Goal: Task Accomplishment & Management: Manage account settings

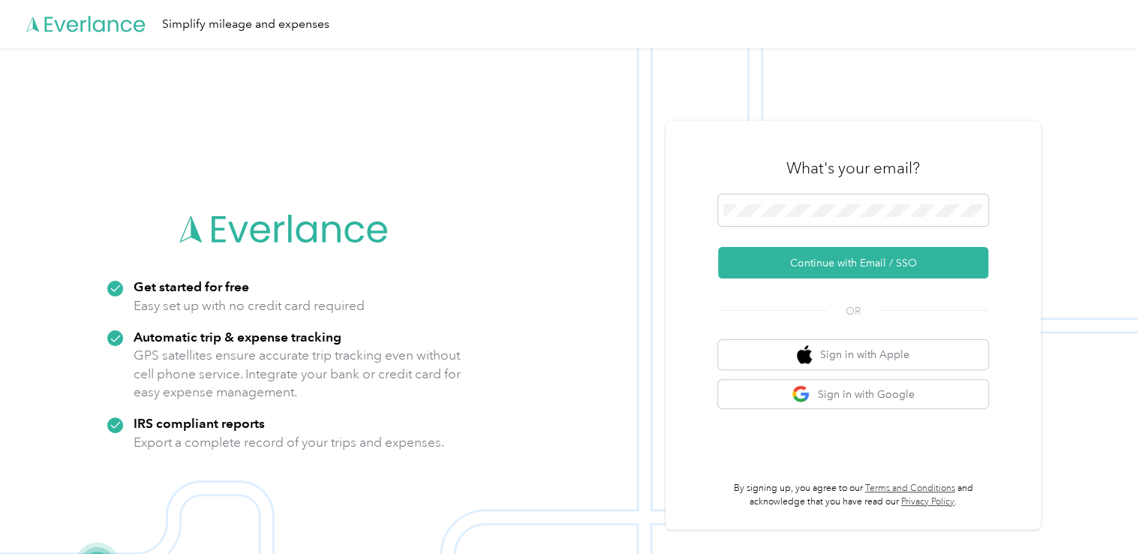
drag, startPoint x: 837, startPoint y: 260, endPoint x: 960, endPoint y: 239, distance: 124.7
click at [837, 260] on button "Continue with Email / SSO" at bounding box center [853, 263] width 270 height 32
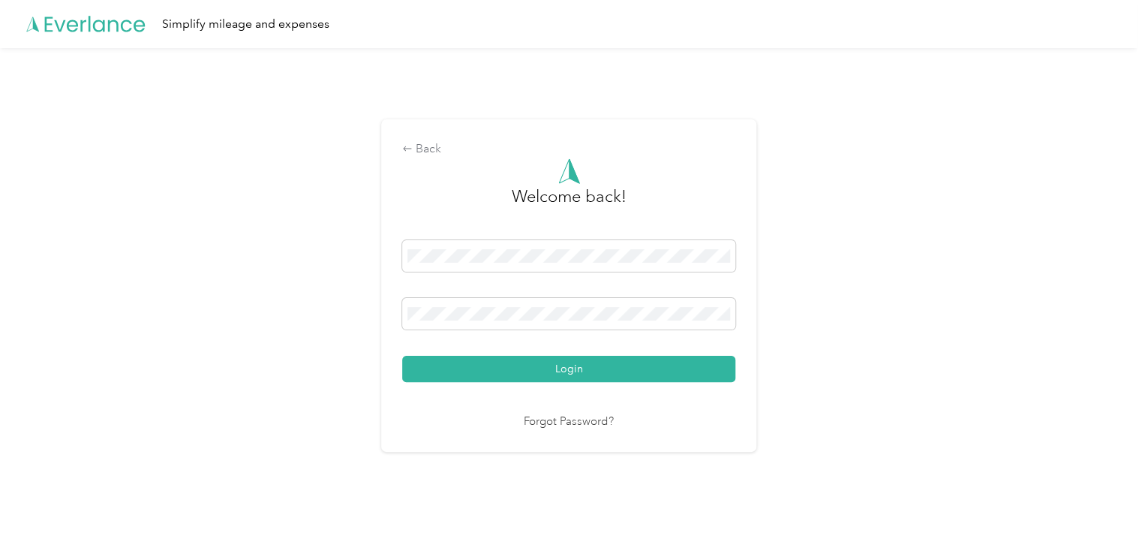
click at [623, 365] on button "Login" at bounding box center [568, 369] width 333 height 26
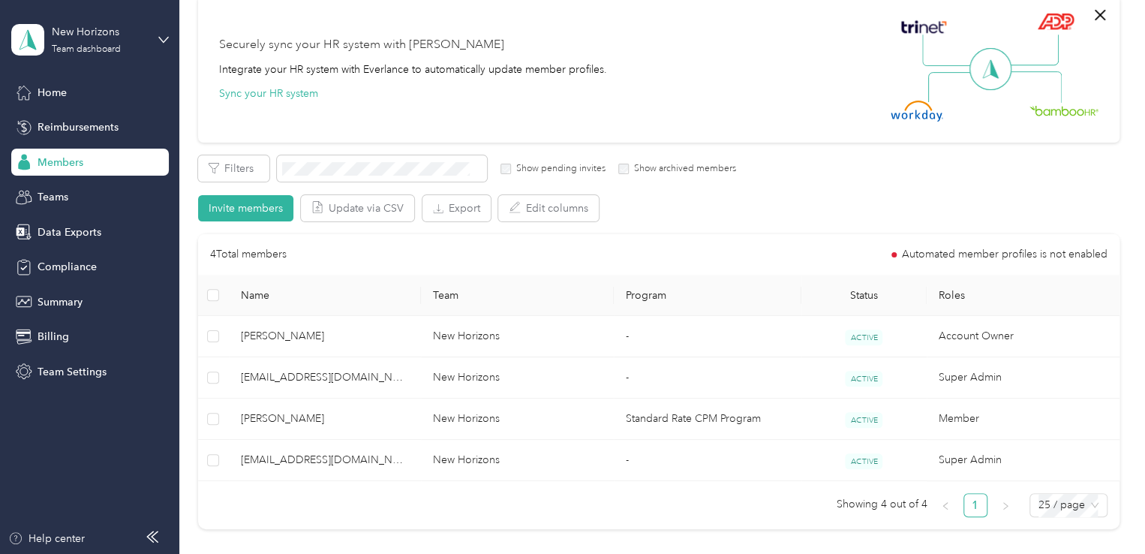
scroll to position [267, 0]
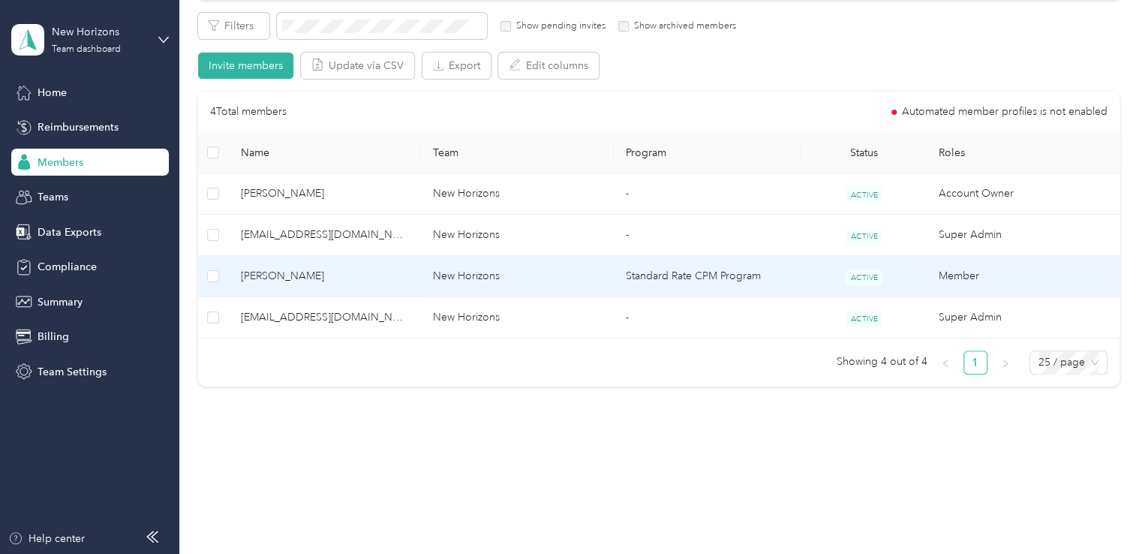
click at [572, 266] on td "New Horizons" at bounding box center [517, 276] width 193 height 41
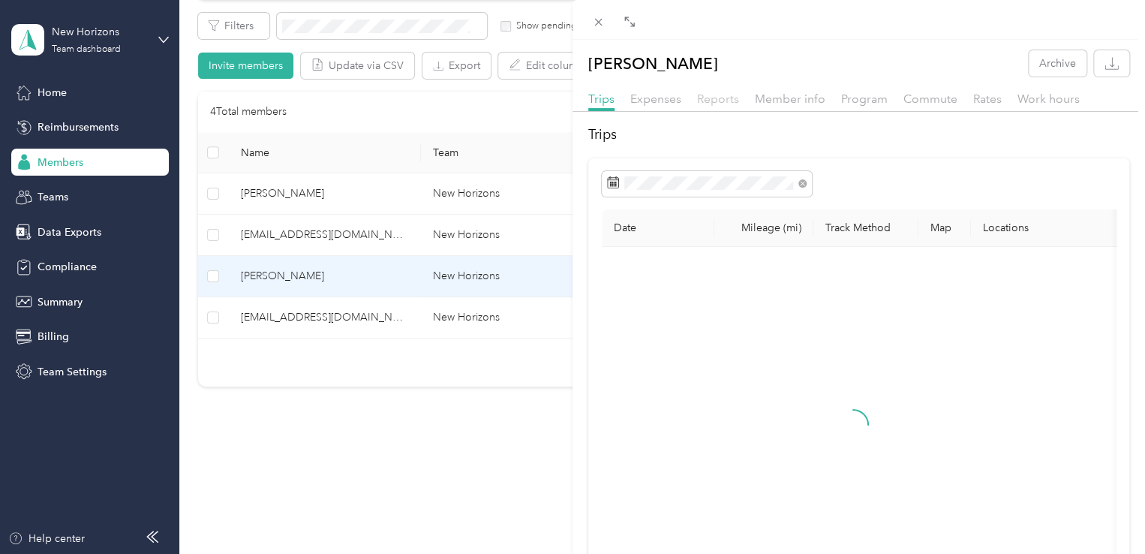
click at [726, 104] on span "Reports" at bounding box center [718, 99] width 42 height 14
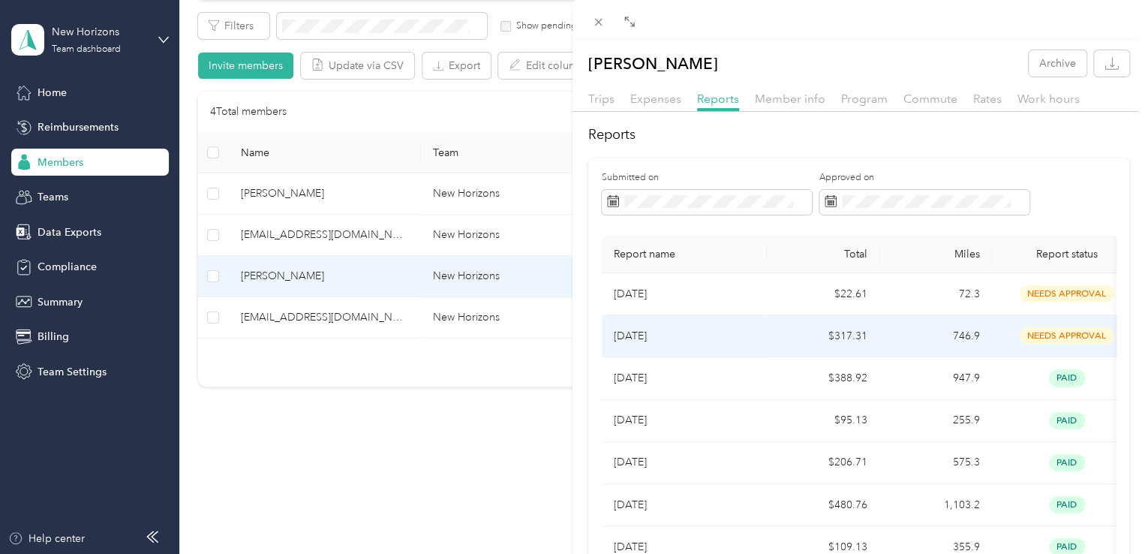
click at [761, 341] on td "[DATE]" at bounding box center [684, 336] width 165 height 42
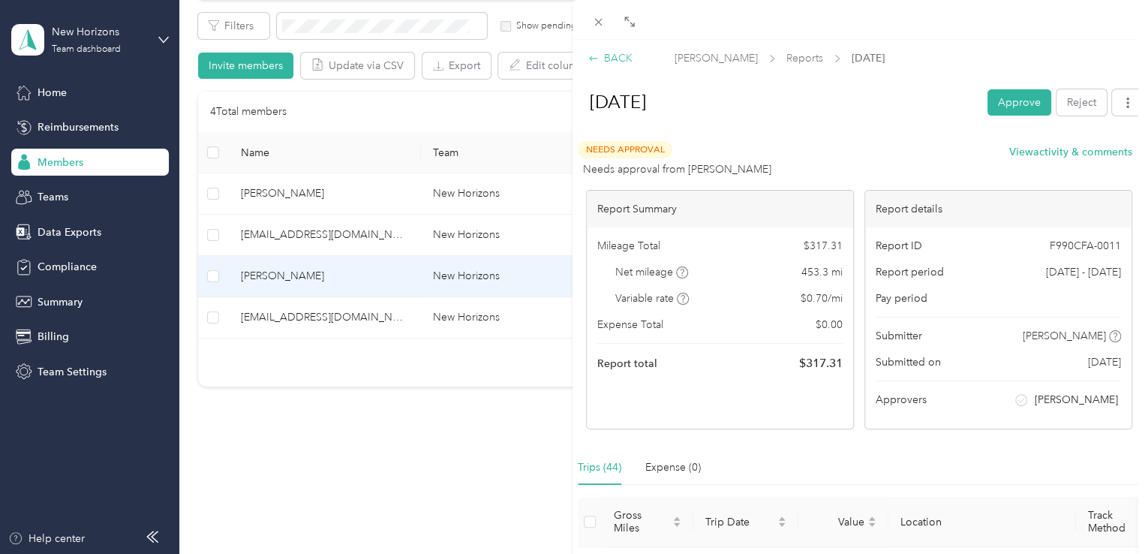
click at [624, 60] on div "BACK" at bounding box center [610, 58] width 44 height 16
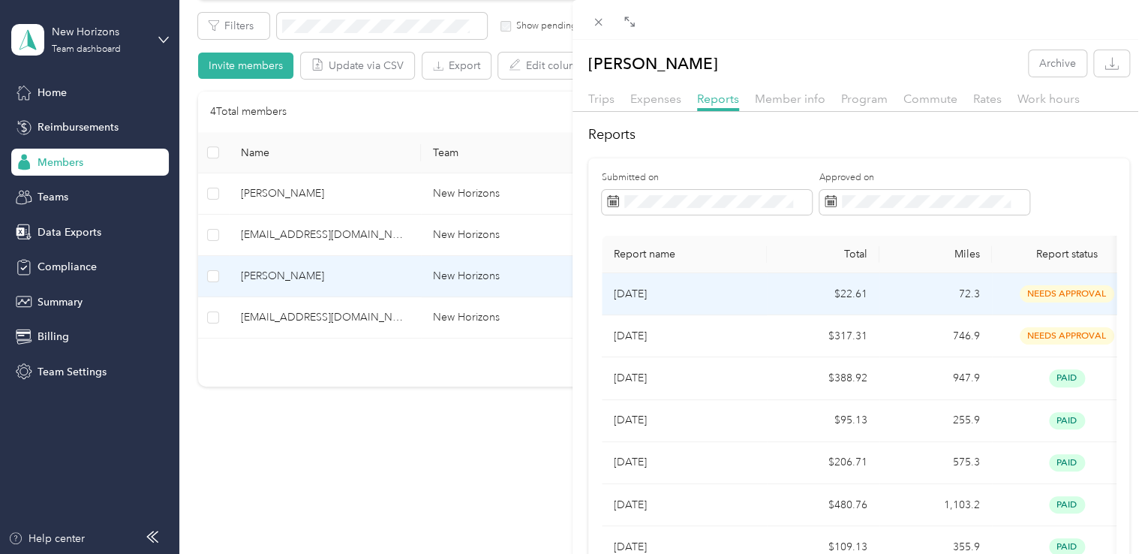
click at [781, 293] on td "$22.61" at bounding box center [823, 294] width 113 height 42
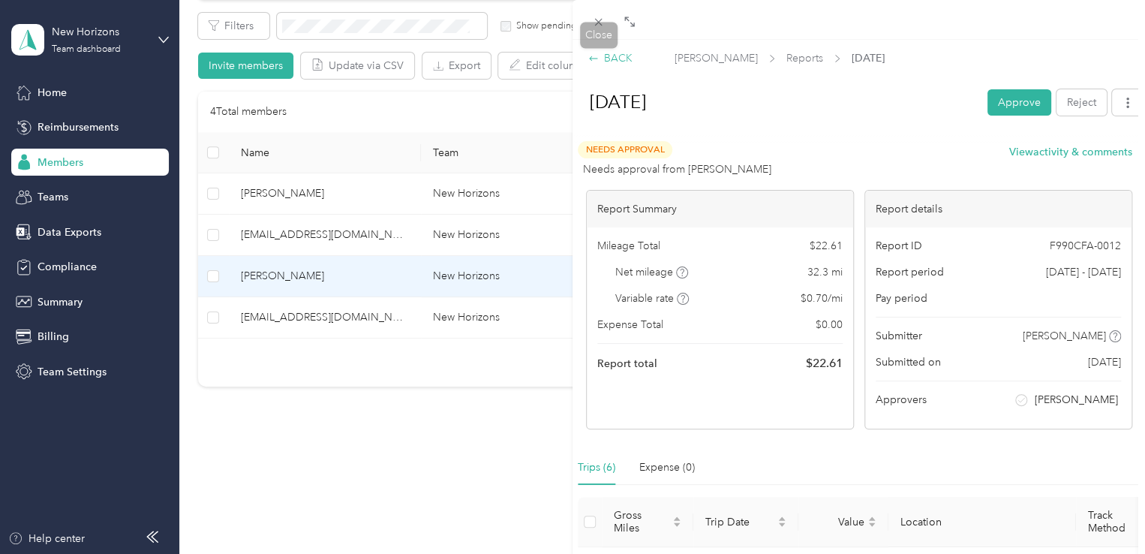
click at [600, 50] on div "BACK" at bounding box center [610, 58] width 44 height 16
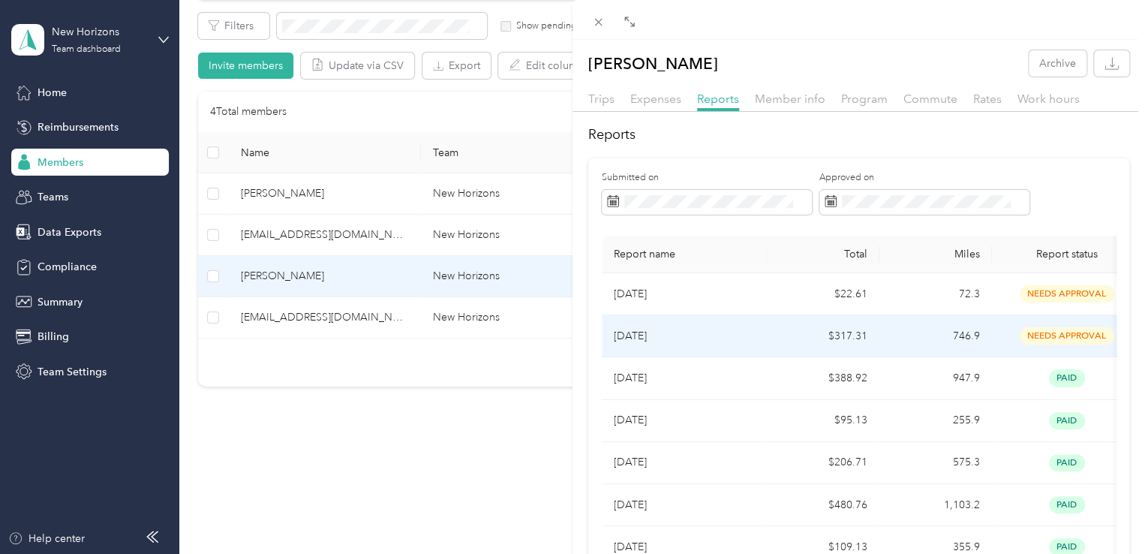
click at [757, 319] on td "[DATE]" at bounding box center [684, 336] width 165 height 42
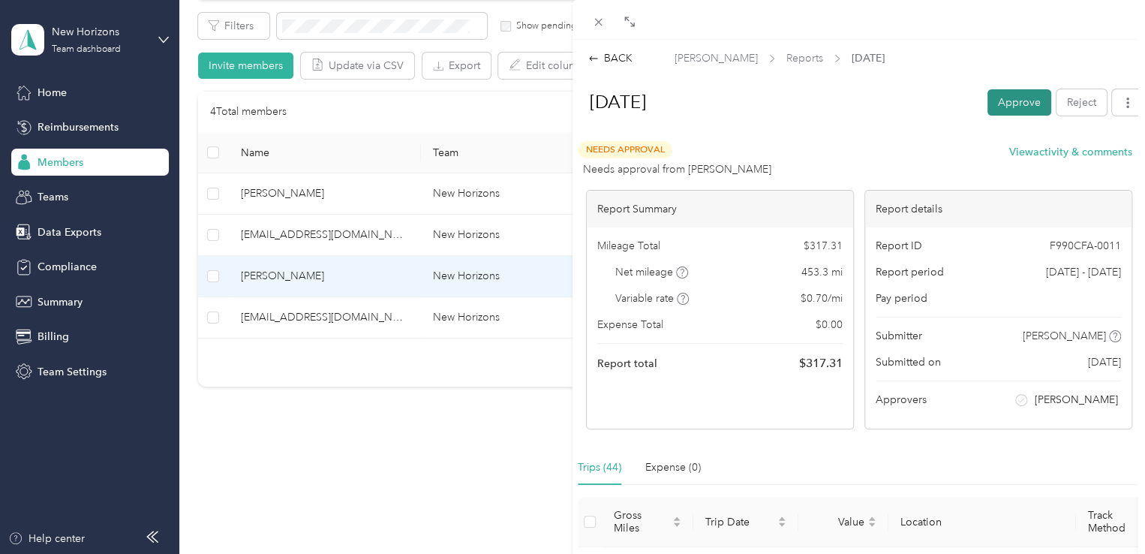
click at [1011, 103] on button "Approve" at bounding box center [1019, 102] width 64 height 26
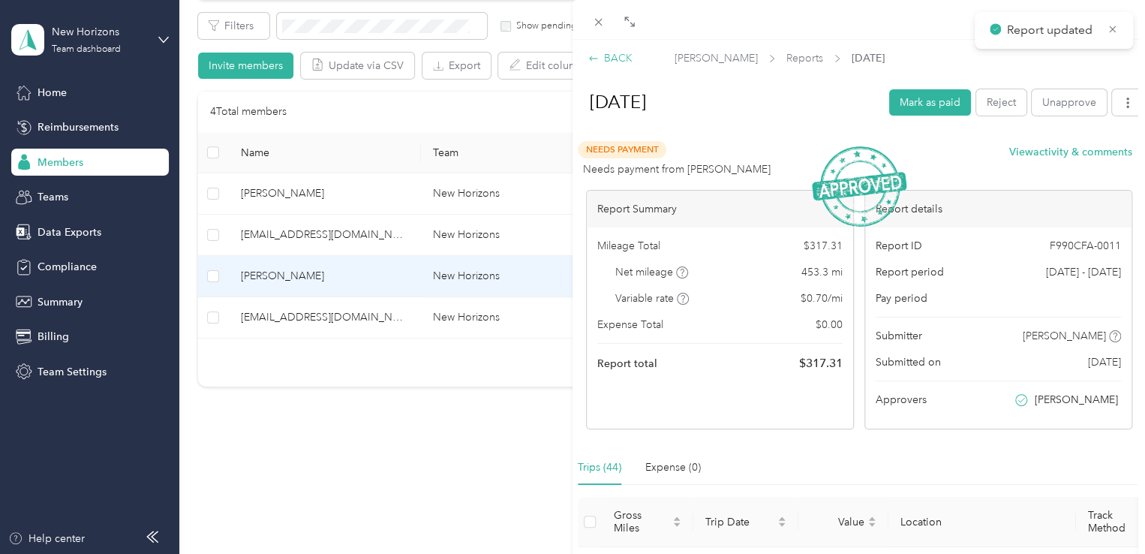
click at [601, 64] on div "BACK" at bounding box center [610, 58] width 44 height 16
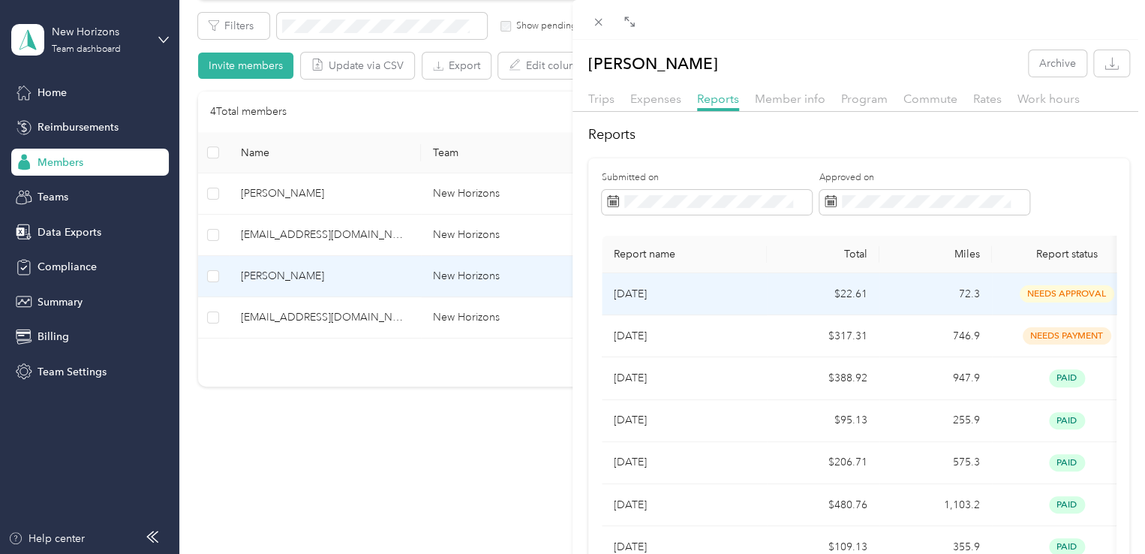
click at [750, 290] on p "[DATE]" at bounding box center [684, 294] width 141 height 17
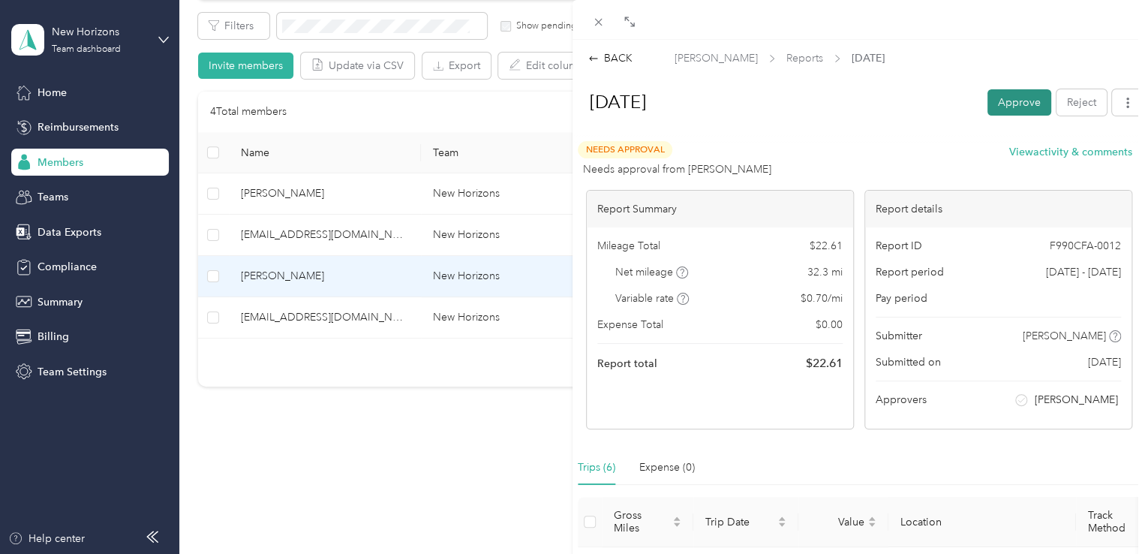
click at [1007, 106] on button "Approve" at bounding box center [1019, 102] width 64 height 26
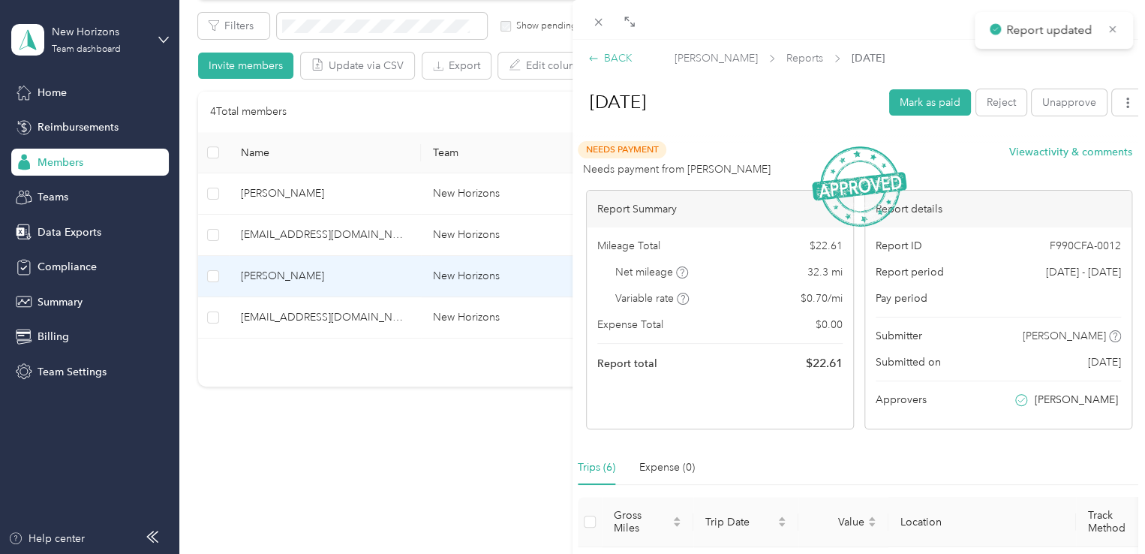
click at [611, 62] on div "BACK" at bounding box center [610, 58] width 44 height 16
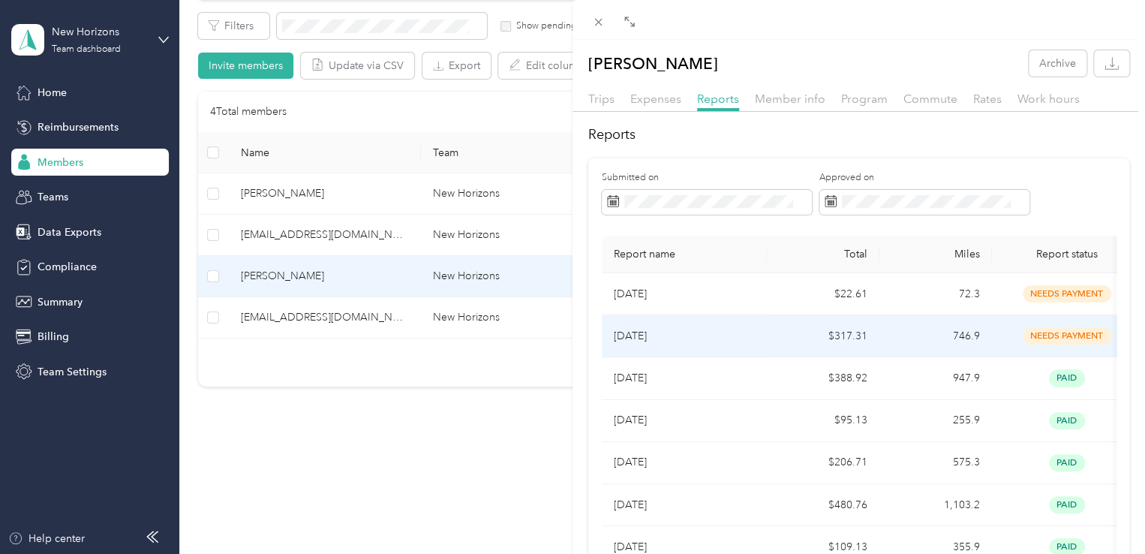
click at [747, 341] on p "[DATE]" at bounding box center [684, 336] width 141 height 17
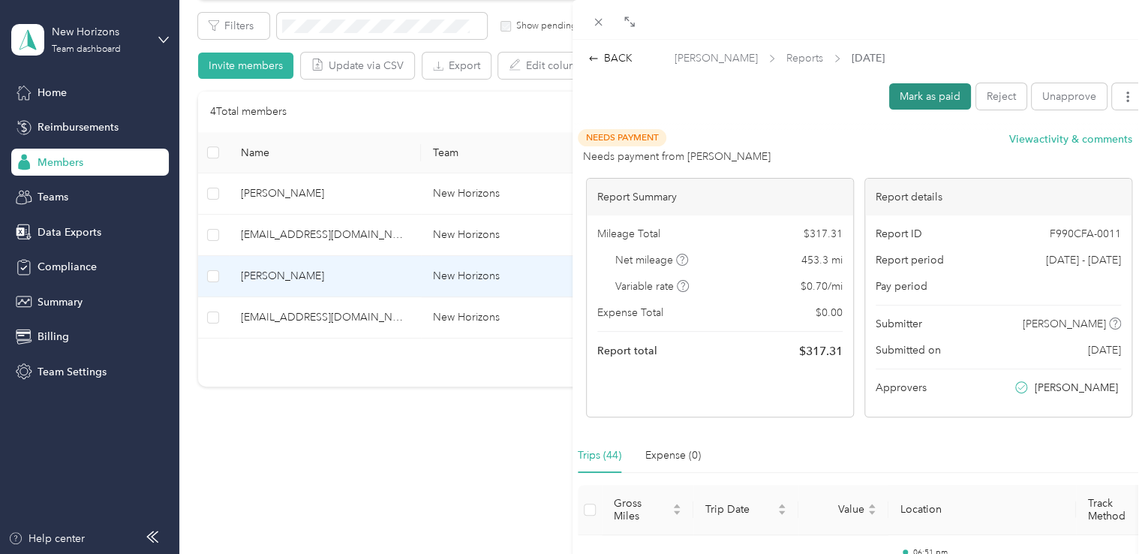
click at [916, 84] on button "Mark as paid" at bounding box center [930, 96] width 82 height 26
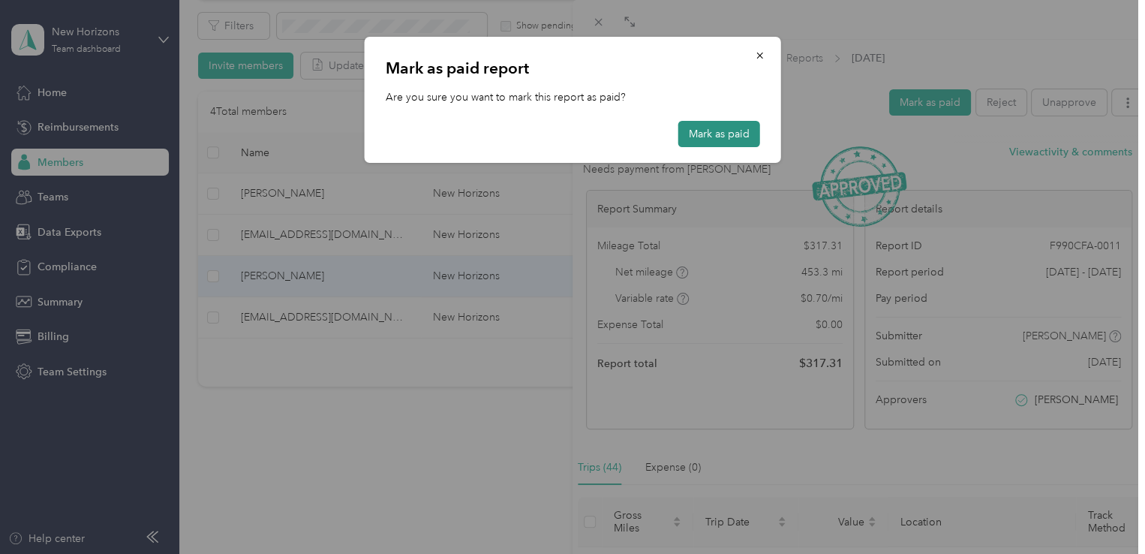
click at [714, 132] on button "Mark as paid" at bounding box center [719, 134] width 82 height 26
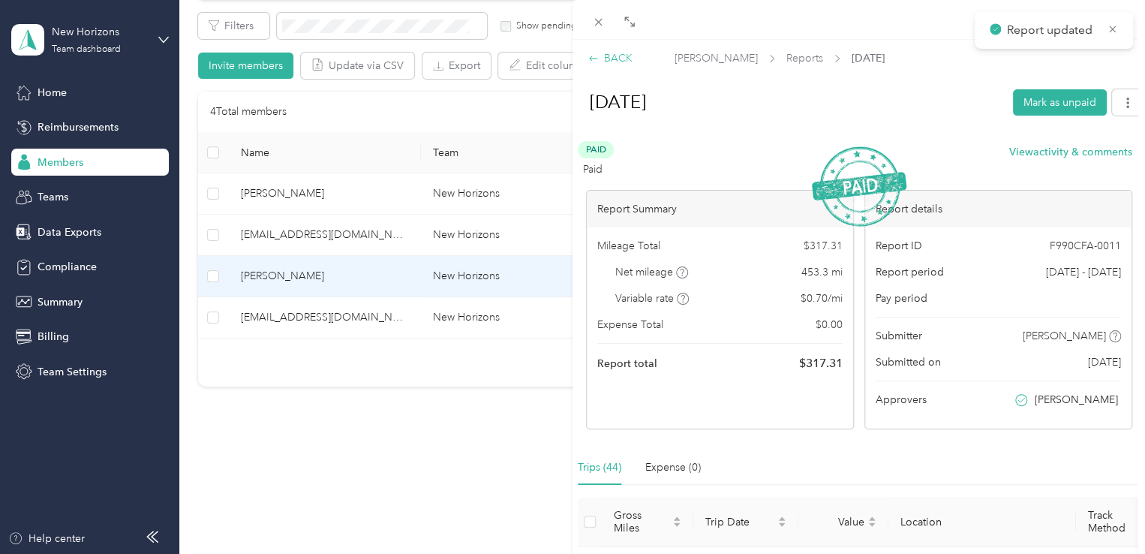
drag, startPoint x: 611, startPoint y: 59, endPoint x: 622, endPoint y: 56, distance: 11.9
click at [622, 56] on div "BACK" at bounding box center [610, 58] width 44 height 16
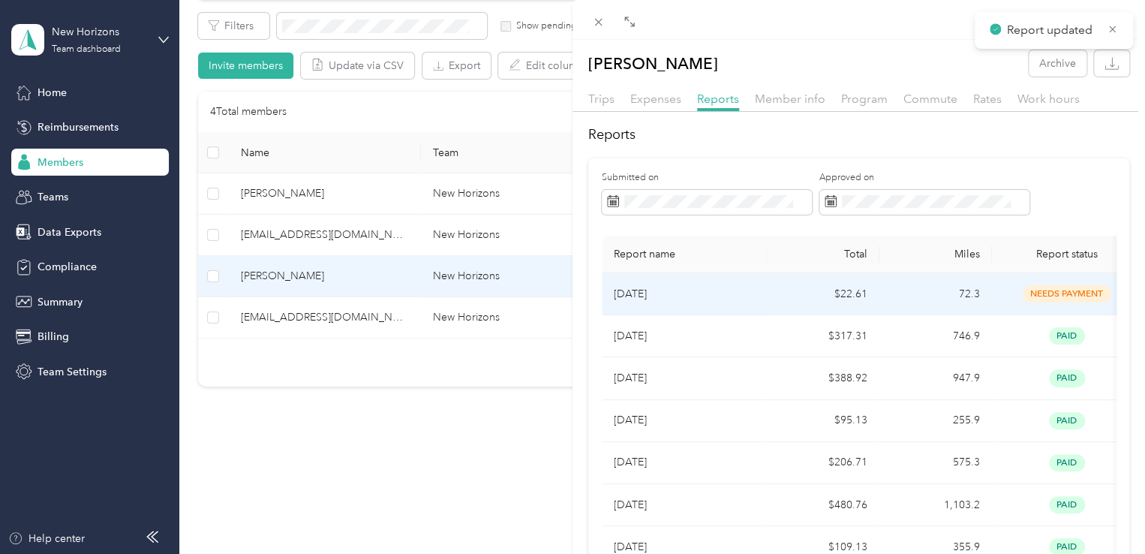
click at [793, 290] on td "$22.61" at bounding box center [823, 294] width 113 height 42
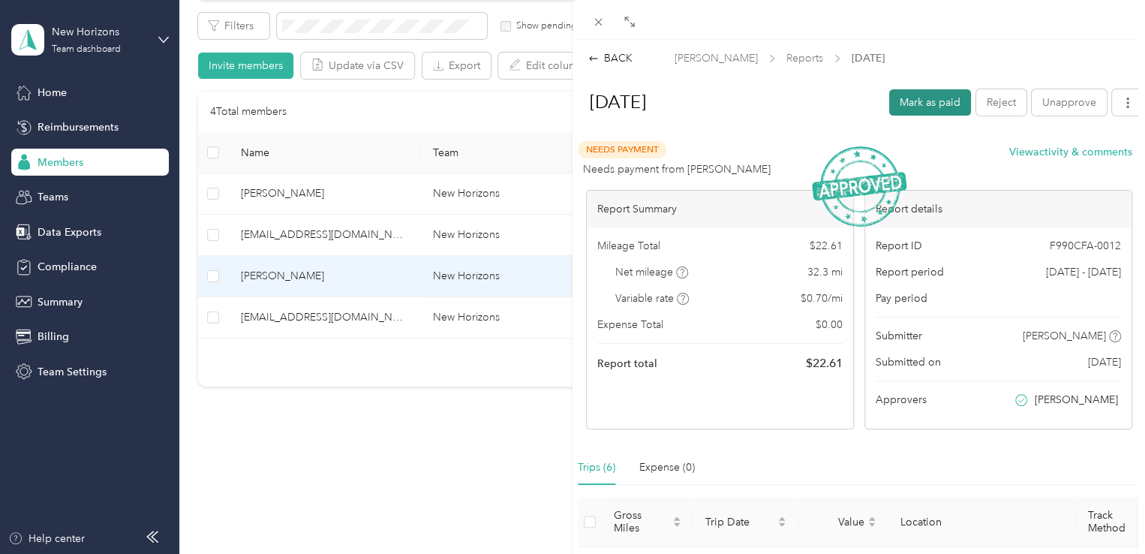
click at [931, 100] on button "Mark as paid" at bounding box center [930, 102] width 82 height 26
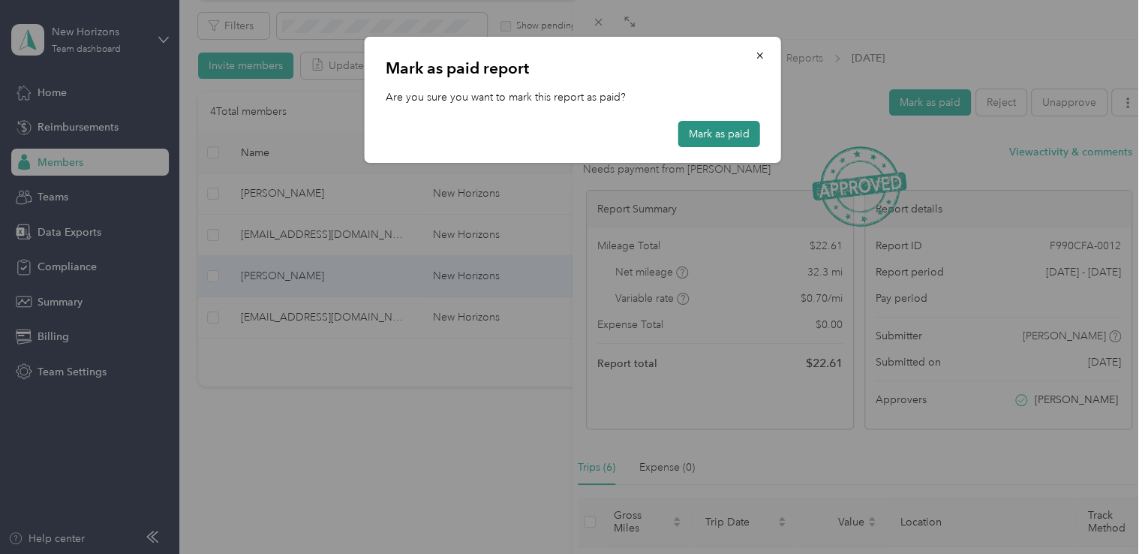
click at [712, 121] on button "Mark as paid" at bounding box center [719, 134] width 82 height 26
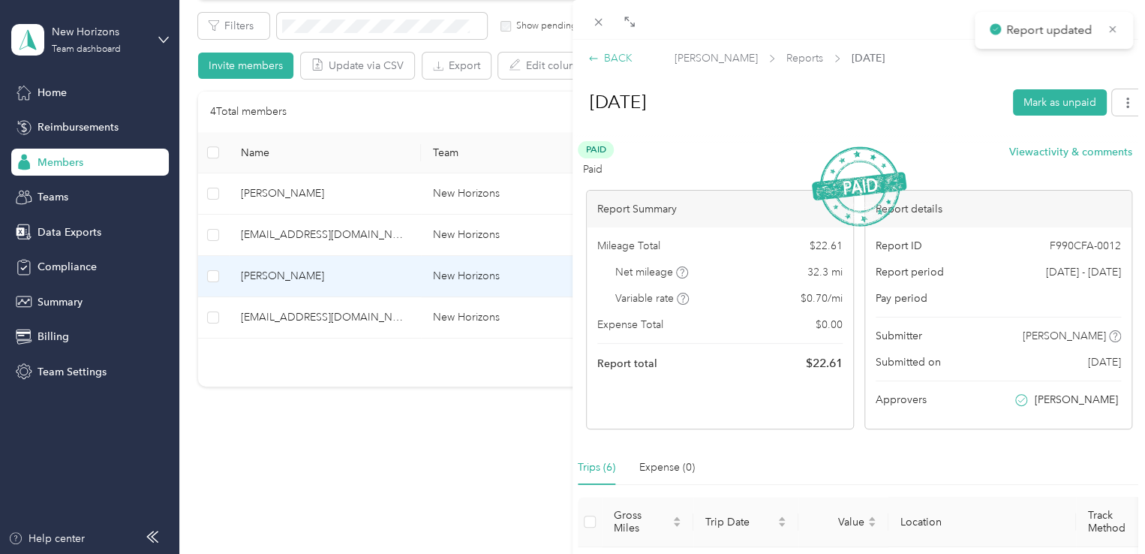
click at [599, 53] on div "BACK" at bounding box center [610, 58] width 44 height 16
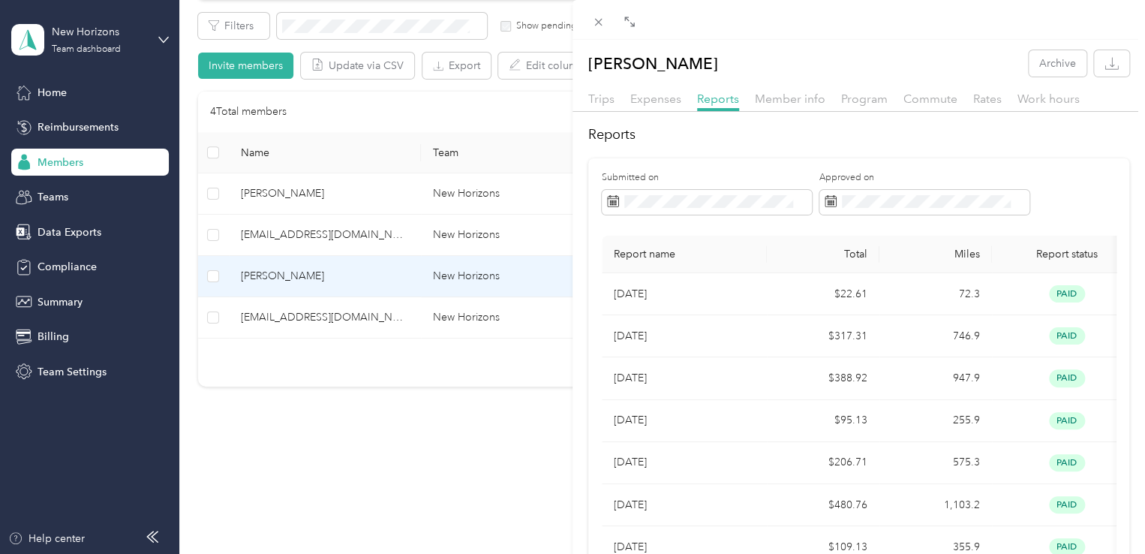
click at [348, 465] on div "[PERSON_NAME] Archive Trips Expenses Reports Member info Program Commute Rates …" at bounding box center [572, 277] width 1145 height 554
